Goal: Information Seeking & Learning: Learn about a topic

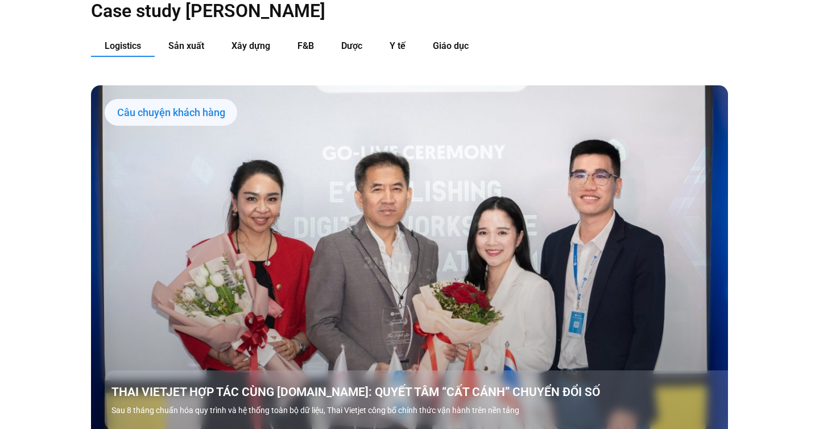
scroll to position [1219, 0]
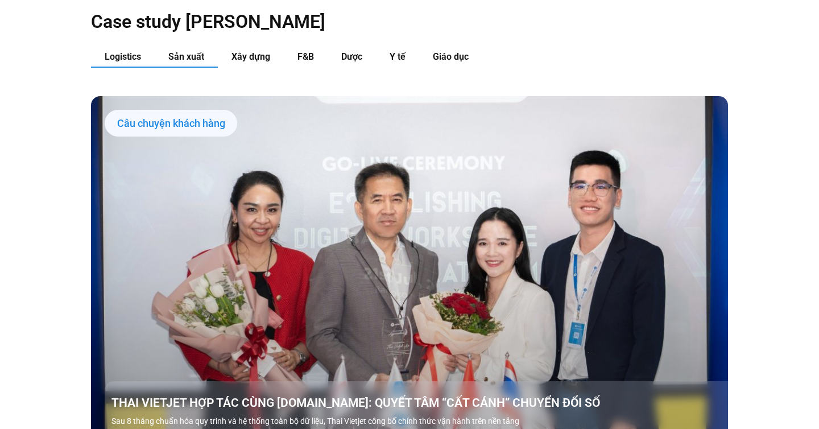
click at [204, 51] on span "Sản xuất" at bounding box center [186, 56] width 36 height 11
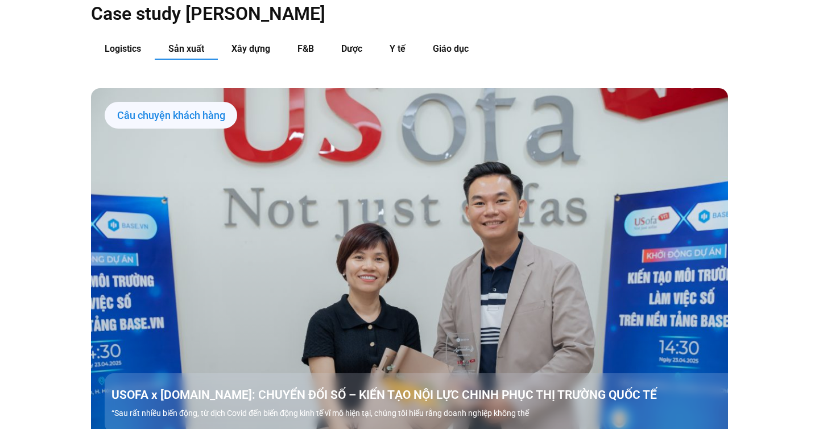
scroll to position [1211, 0]
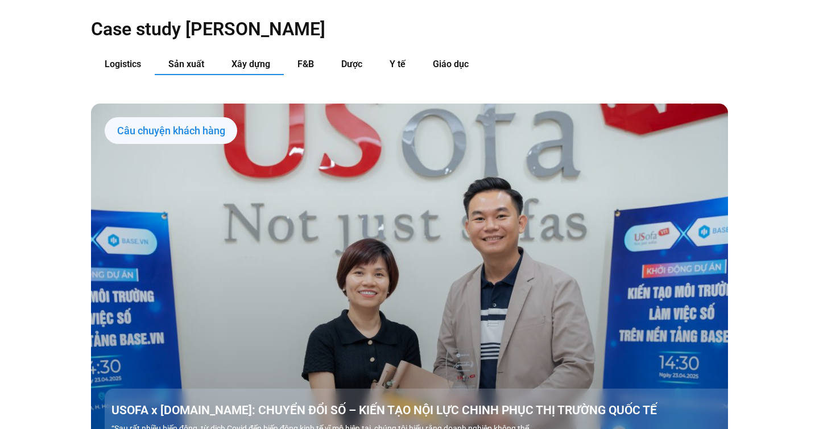
click at [254, 59] on span "Xây dựng" at bounding box center [250, 64] width 39 height 11
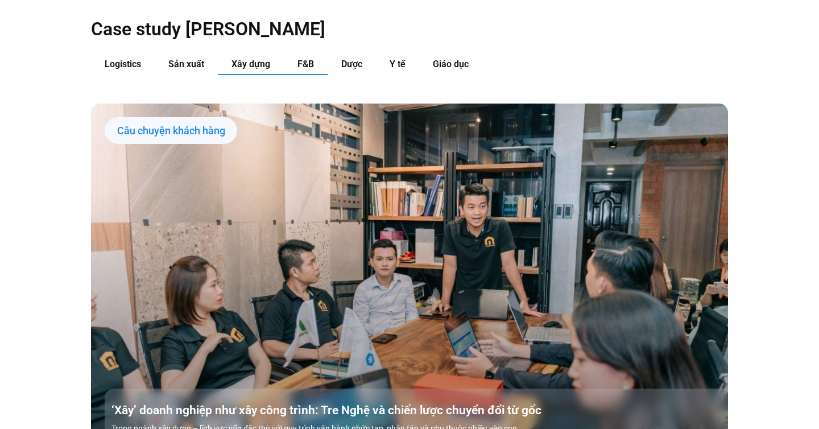
click at [302, 59] on span "F&B" at bounding box center [305, 64] width 16 height 11
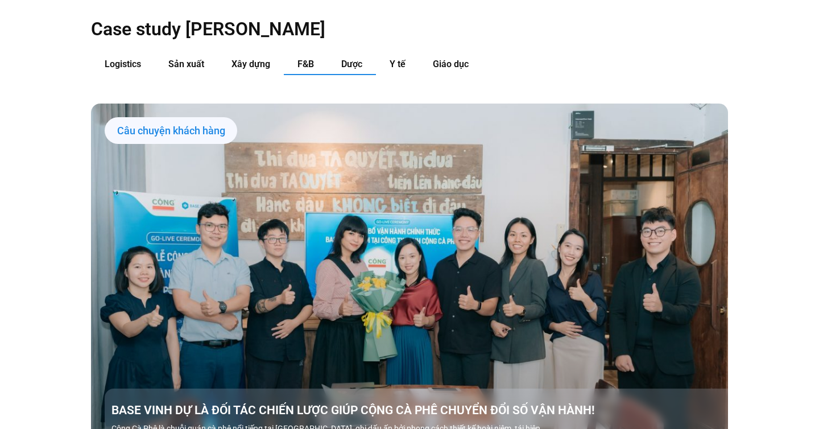
click at [348, 59] on span "Dược" at bounding box center [351, 64] width 21 height 11
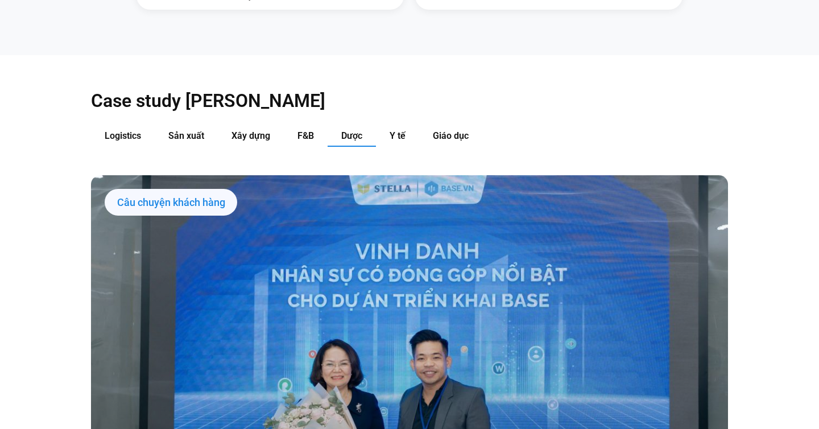
scroll to position [1138, 0]
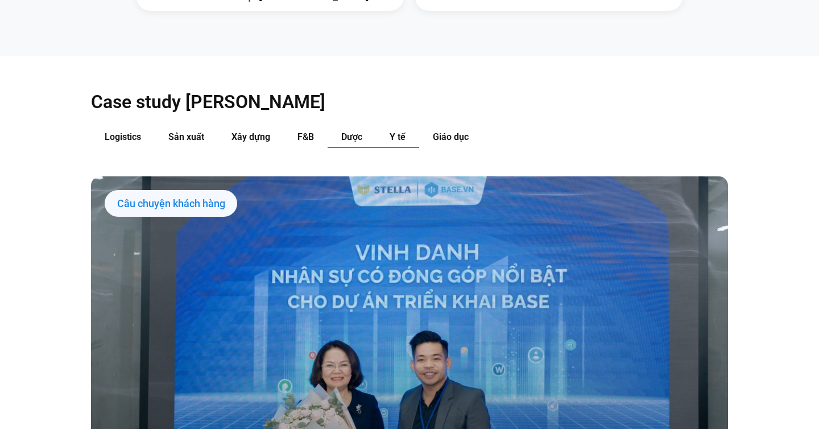
click at [400, 131] on span "Y tế" at bounding box center [397, 136] width 16 height 11
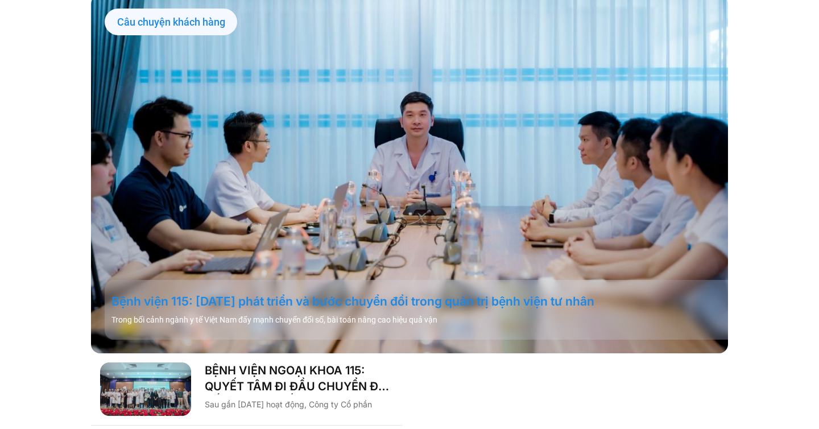
scroll to position [1211, 0]
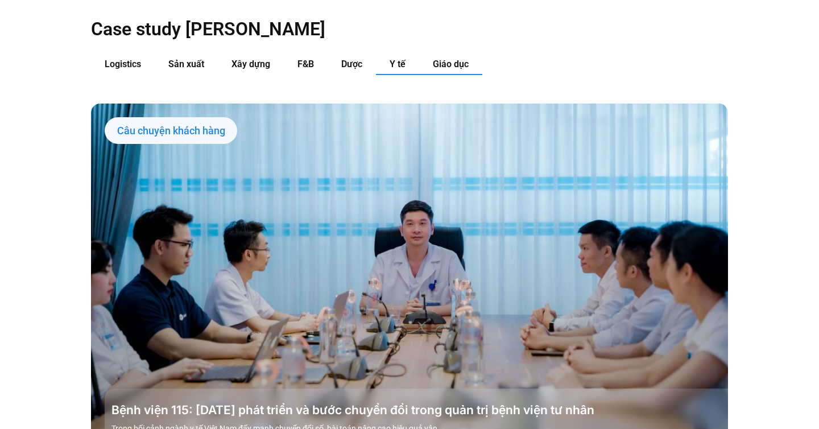
click at [446, 59] on span "Giáo dục" at bounding box center [451, 64] width 36 height 11
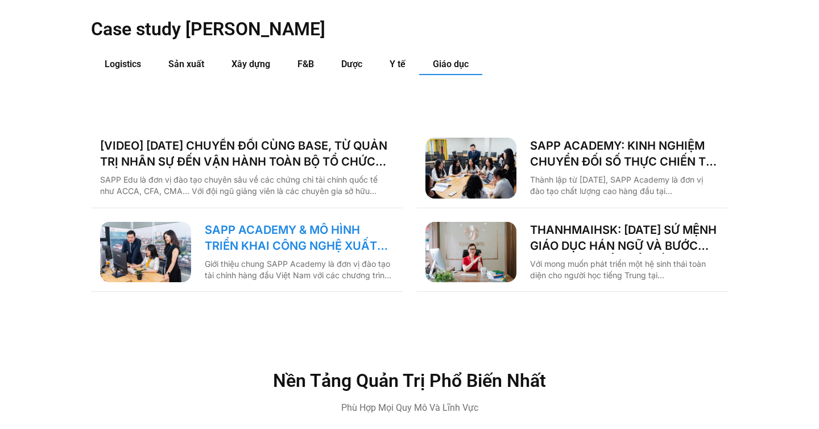
click at [278, 225] on link "SAPP ACADEMY & MÔ HÌNH TRIỂN KHAI CÔNG NGHỆ XUẤT PHÁT TỪ TƯ DUY QUẢN TRỊ" at bounding box center [299, 238] width 189 height 32
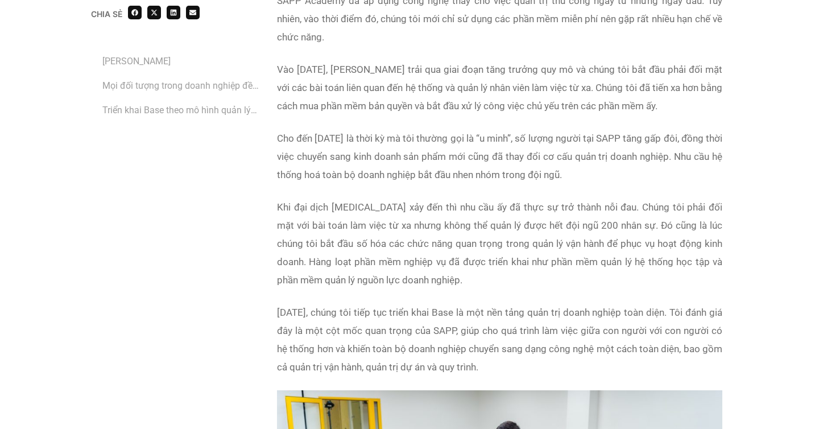
scroll to position [1477, 0]
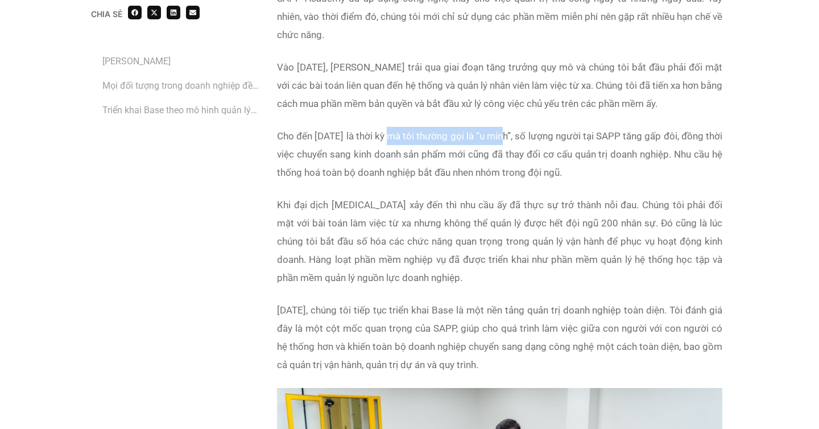
drag, startPoint x: 397, startPoint y: 139, endPoint x: 511, endPoint y: 139, distance: 113.7
click at [511, 139] on span "Cho đến năm 2019 là thời kỳ mà tôi thường gọi là “u minh”, số lượng người tại S…" at bounding box center [499, 154] width 445 height 48
click at [474, 197] on p "Khi đại dịch Covid-19 xảy đến thì nhu cầu ấy đã thực sự trở thành nỗi đau. Chún…" at bounding box center [499, 240] width 445 height 91
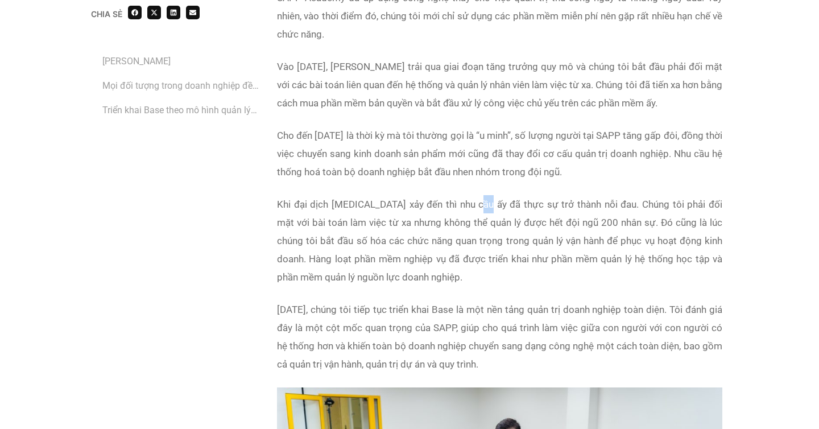
click at [353, 209] on span "Khi đại dịch Covid-19 xảy đến thì nhu cầu ấy đã thực sự trở thành nỗi đau. Chún…" at bounding box center [499, 240] width 445 height 84
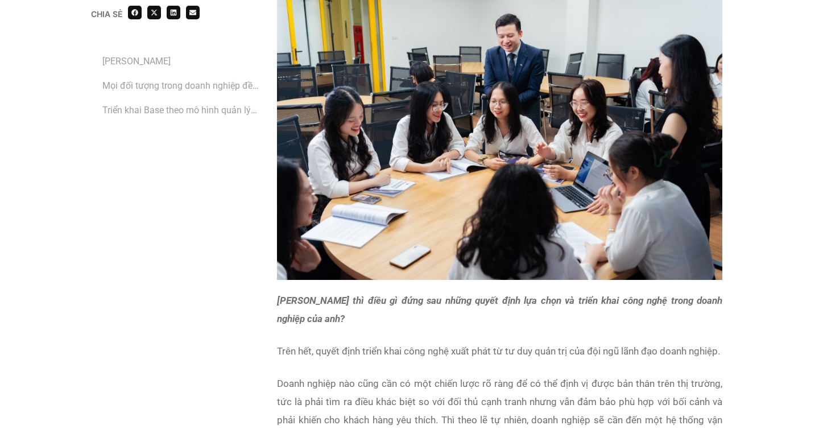
scroll to position [1907, 0]
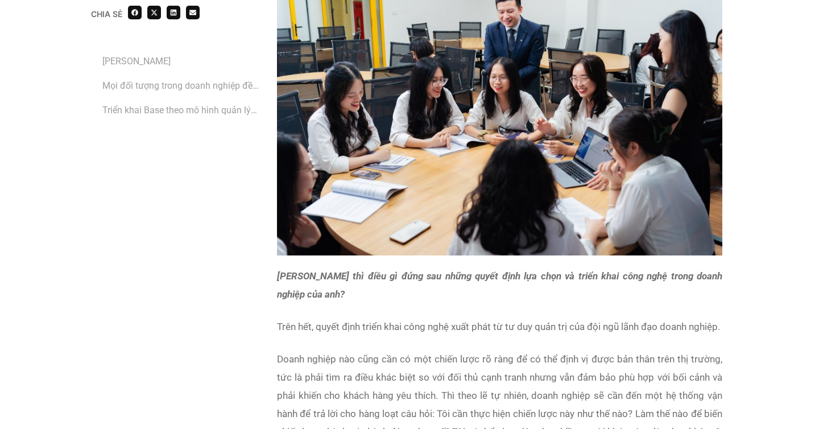
click at [357, 279] on strong "Theo anh Thái thì điều gì đứng sau những quyết định lựa chọn và triển khai công…" at bounding box center [499, 285] width 445 height 30
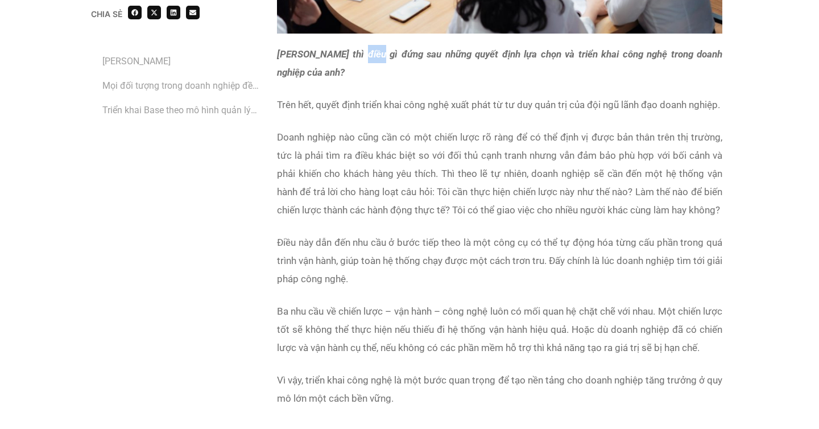
scroll to position [2129, 0]
click at [404, 164] on p "Doanh nghiệp nào cũng cần có một chiến lược rõ ràng để có thể định vị được bản …" at bounding box center [499, 172] width 445 height 91
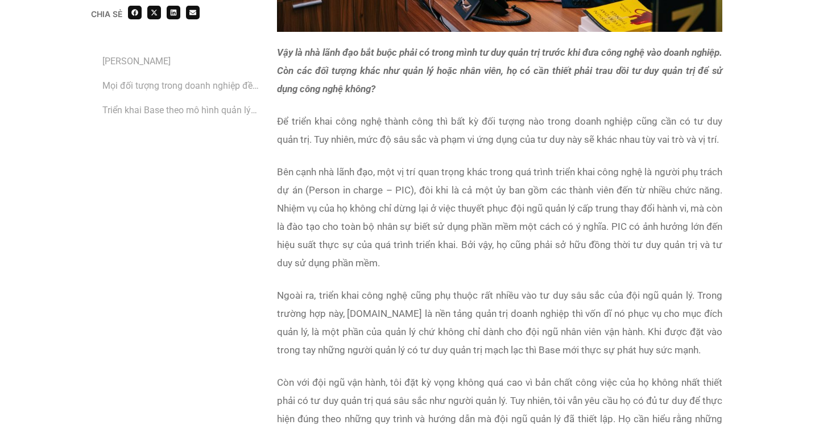
scroll to position [2963, 0]
click at [412, 144] on span "Để triển khai công nghệ thành công thì bất kỳ đối tượng nào trong doanh nghiệp …" at bounding box center [499, 130] width 445 height 30
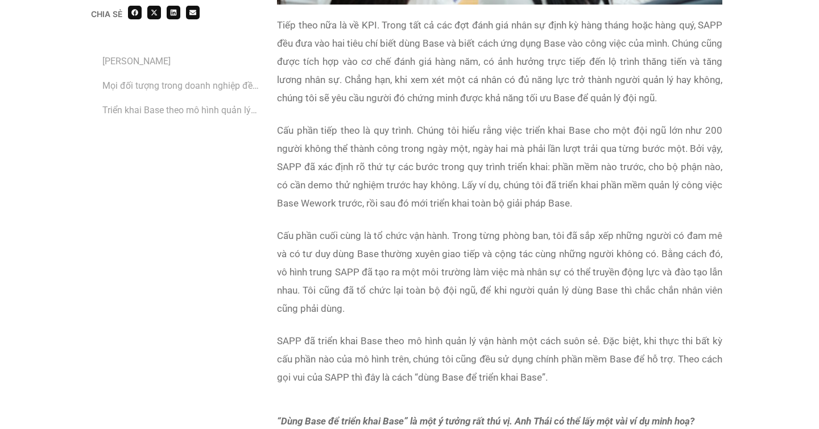
scroll to position [5127, 0]
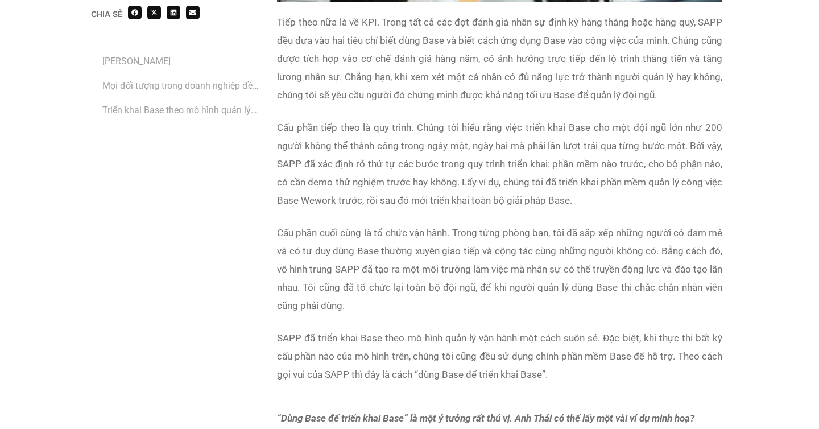
click at [479, 104] on p "Tiếp theo nữa là về KPI. Trong tất cả các đợt đánh giá nhân sự định kỳ hàng thá…" at bounding box center [499, 58] width 445 height 91
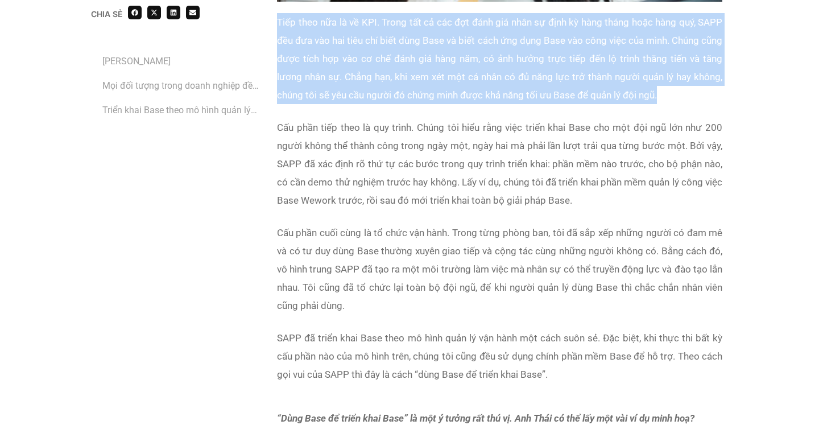
click at [450, 101] on span "Tiếp theo nữa là về KPI. Trong tất cả các đợt đánh giá nhân sự định kỳ hàng thá…" at bounding box center [499, 58] width 445 height 84
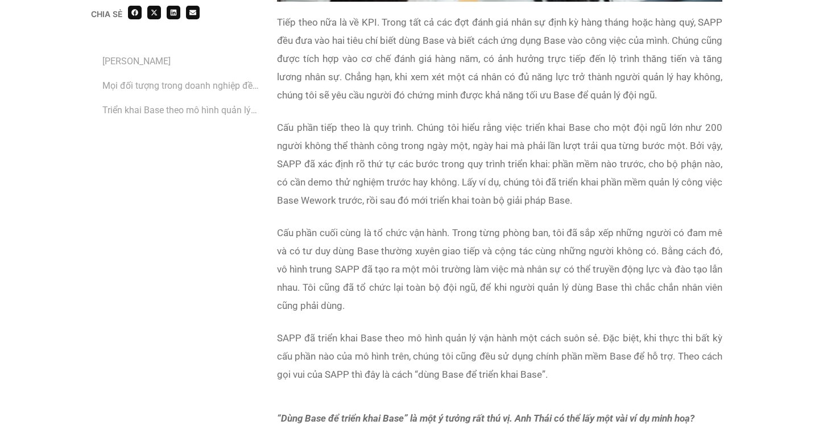
click at [450, 101] on span "Tiếp theo nữa là về KPI. Trong tất cả các đợt đánh giá nhân sự định kỳ hàng thá…" at bounding box center [499, 58] width 445 height 84
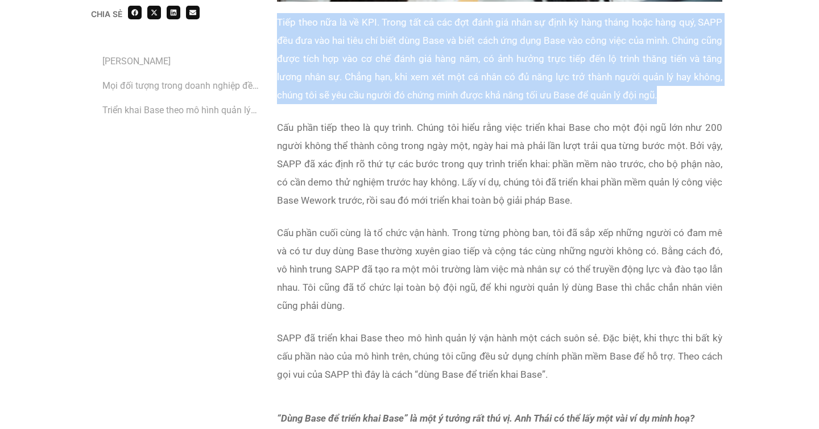
click at [450, 101] on span "Tiếp theo nữa là về KPI. Trong tất cả các đợt đánh giá nhân sự định kỳ hàng thá…" at bounding box center [499, 58] width 445 height 84
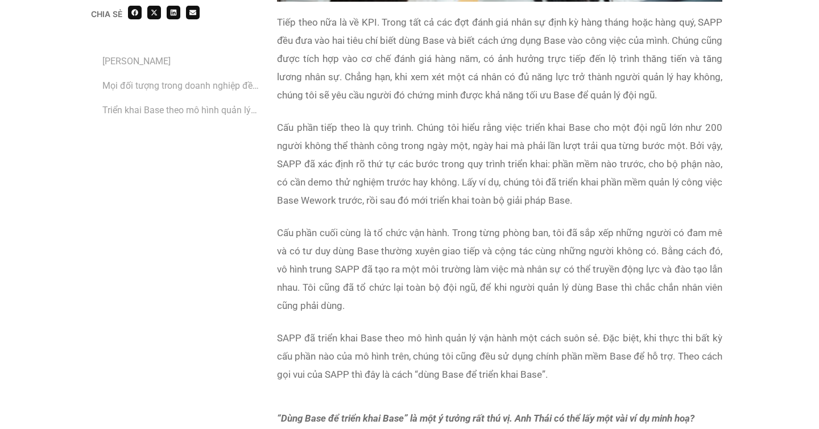
click at [450, 101] on span "Tiếp theo nữa là về KPI. Trong tất cả các đợt đánh giá nhân sự định kỳ hàng thá…" at bounding box center [499, 58] width 445 height 84
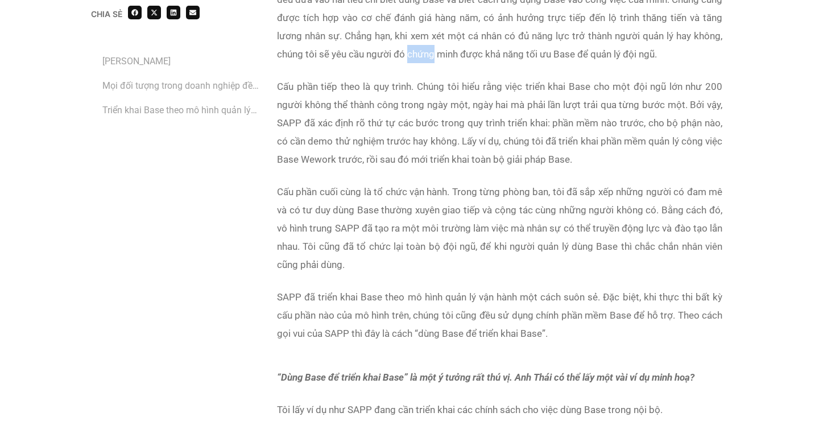
scroll to position [5185, 0]
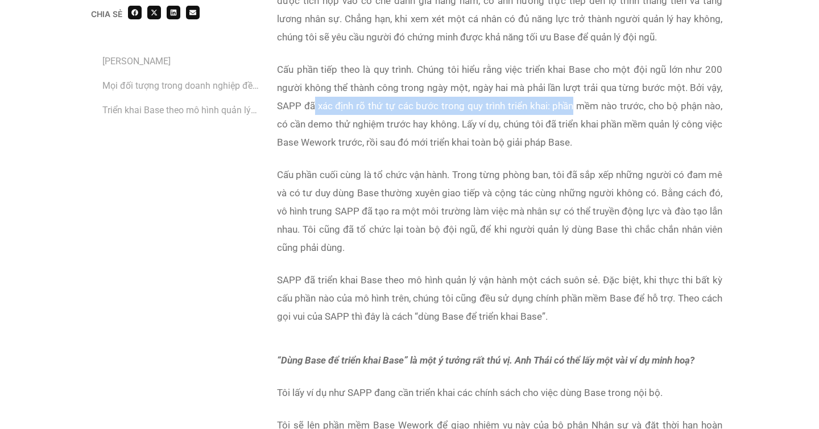
drag, startPoint x: 316, startPoint y: 173, endPoint x: 573, endPoint y: 180, distance: 257.1
click at [573, 148] on span "Cấu phần tiếp theo là quy trình. Chúng tôi hiểu rằng việc triển khai Base cho m…" at bounding box center [499, 106] width 445 height 84
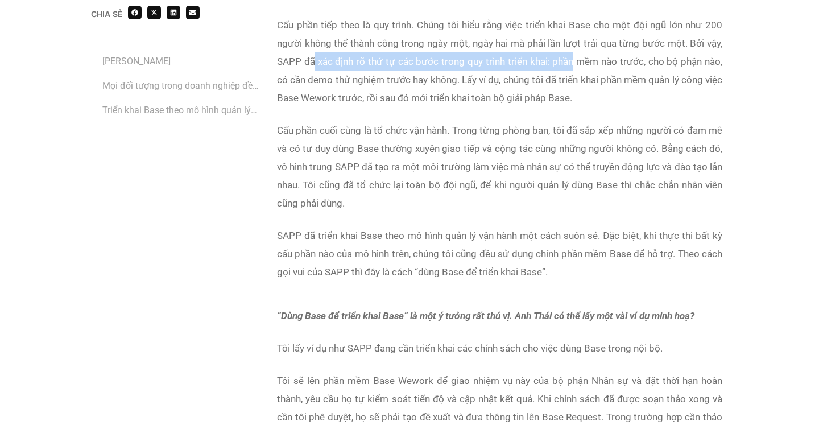
scroll to position [5228, 0]
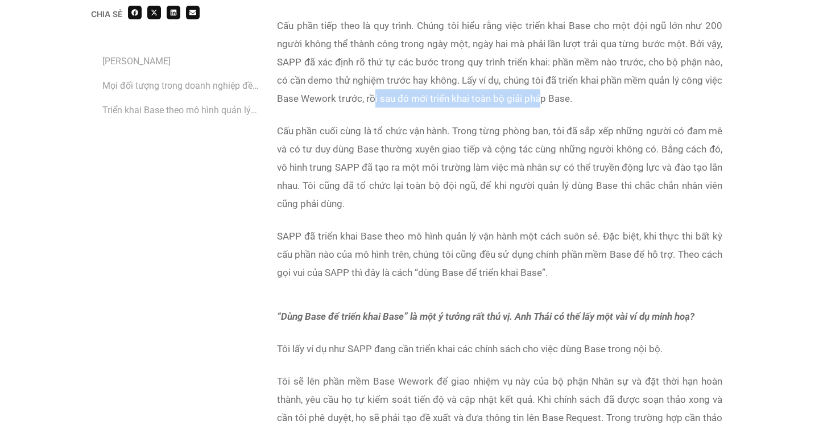
drag, startPoint x: 393, startPoint y: 171, endPoint x: 560, endPoint y: 171, distance: 166.6
click at [560, 104] on span "Cấu phần tiếp theo là quy trình. Chúng tôi hiểu rằng việc triển khai Base cho m…" at bounding box center [499, 62] width 445 height 84
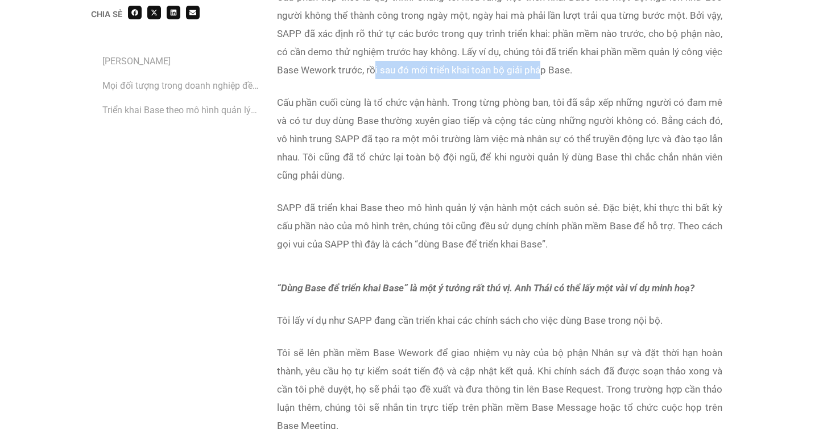
scroll to position [5279, 0]
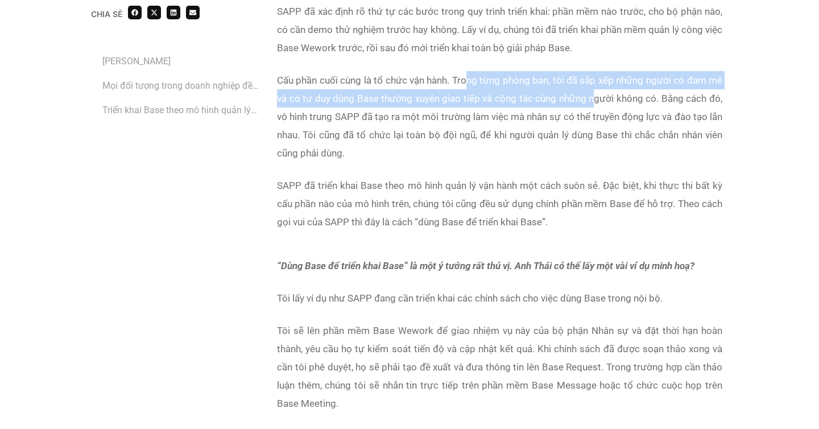
drag, startPoint x: 467, startPoint y: 159, endPoint x: 596, endPoint y: 168, distance: 129.4
click at [596, 162] on p "Cấu phần cuối cùng là tổ chức vận hành. Trong từng phòng ban, tôi đã sắp xếp nh…" at bounding box center [499, 116] width 445 height 91
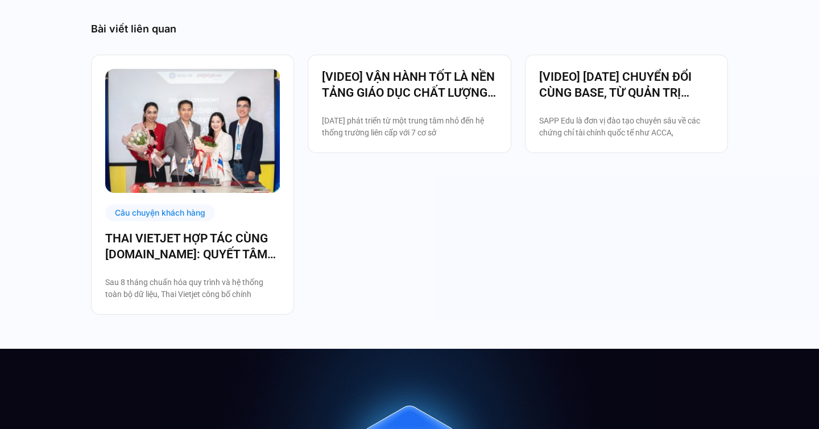
scroll to position [6329, 0]
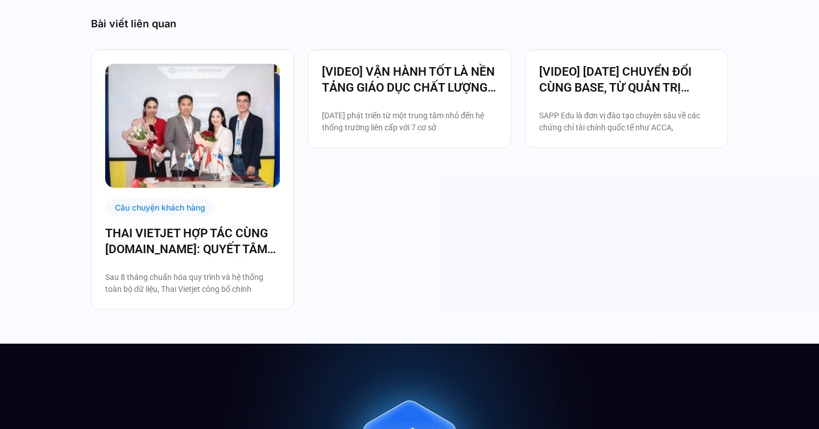
click at [176, 217] on div "Câu chuyện khách hàng" at bounding box center [160, 208] width 110 height 18
drag, startPoint x: 125, startPoint y: 351, endPoint x: 215, endPoint y: 348, distance: 89.9
click at [215, 295] on p "Sau 8 tháng chuẩn hóa quy trình và hệ thống toàn bộ dữ liệu, Thai Vietjet công …" at bounding box center [192, 283] width 175 height 24
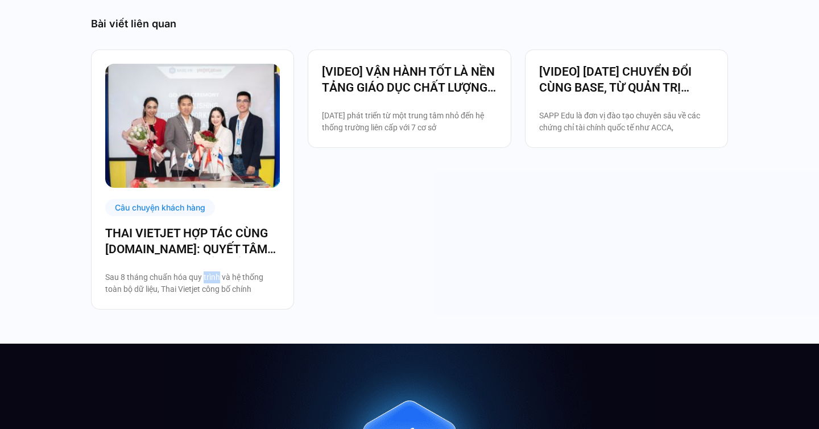
click at [203, 295] on p "Sau 8 tháng chuẩn hóa quy trình và hệ thống toàn bộ dữ liệu, Thai Vietjet công …" at bounding box center [192, 283] width 175 height 24
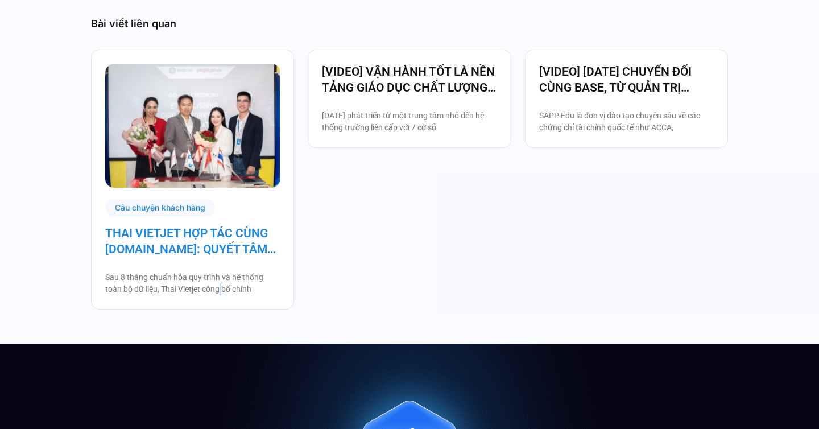
click at [177, 257] on link "THAI VIETJET HỢP TÁC CÙNG [DOMAIN_NAME]: QUYẾT TÂM “CẤT CÁNH” CHUYỂN ĐỔI SỐ" at bounding box center [192, 241] width 175 height 32
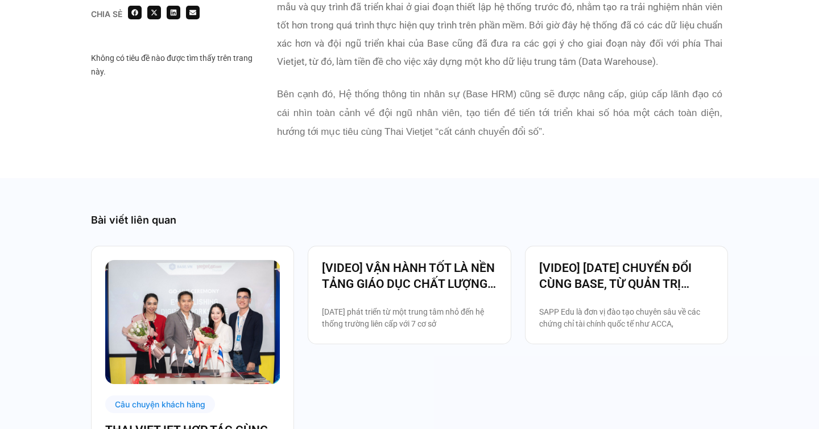
scroll to position [2418, 0]
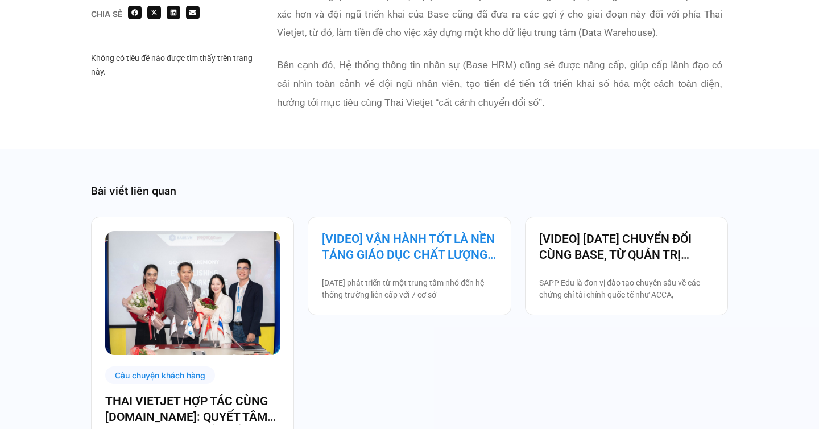
click at [395, 231] on link "[VIDEO] VẬN HÀNH TỐT LÀ NỀN TẢNG GIÁO DỤC CHẤT LƯỢNG – BAMBOO SCHOOL CHỌN BASE" at bounding box center [409, 247] width 175 height 32
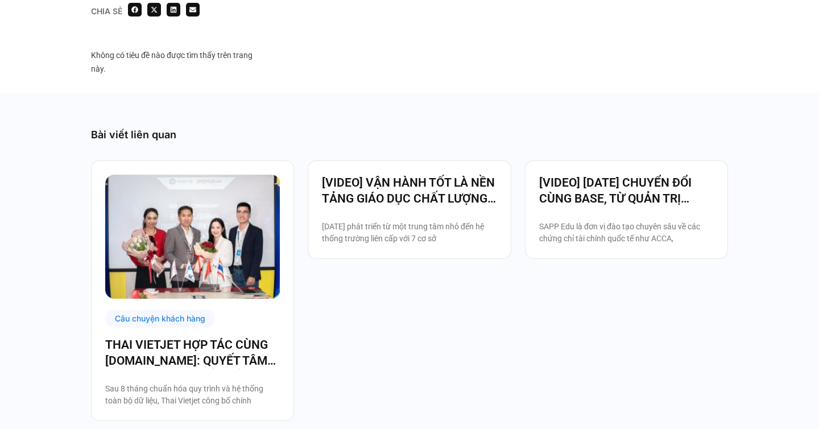
scroll to position [1078, 0]
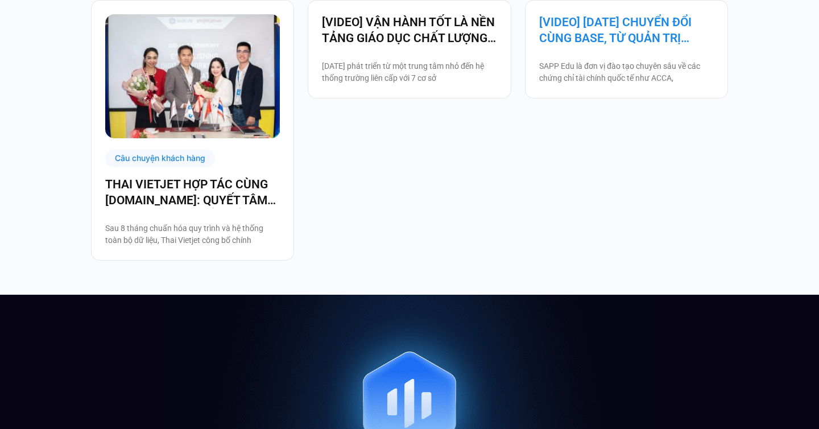
click at [582, 46] on link "[VIDEO] [DATE] CHUYỂN ĐỔI CÙNG BASE, TỪ QUẢN TRỊ NHÂN SỰ ĐẾN VẬN HÀNH TOÀN BỘ T…" at bounding box center [626, 30] width 175 height 32
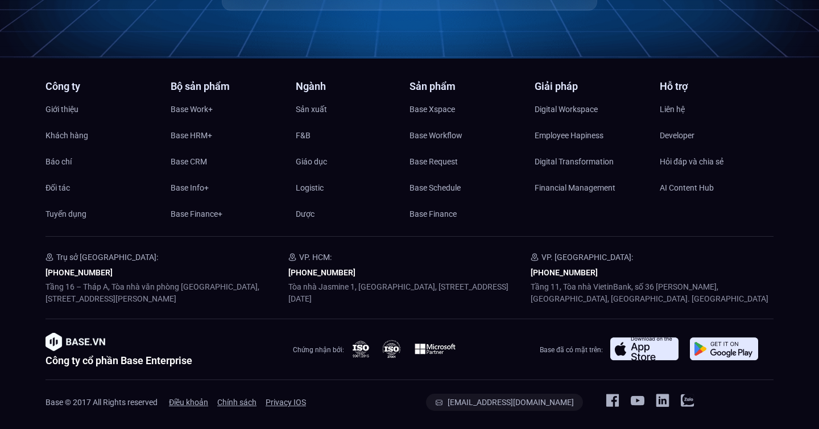
scroll to position [2143, 0]
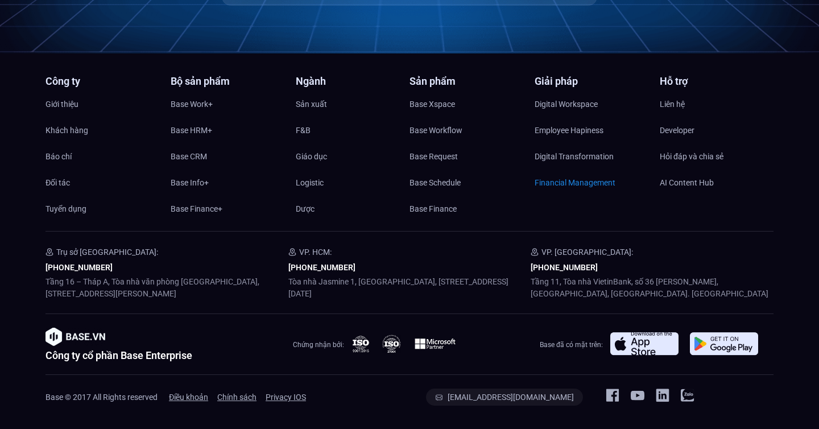
click at [564, 186] on span "Financial Management" at bounding box center [574, 182] width 81 height 17
